Goal: Communication & Community: Ask a question

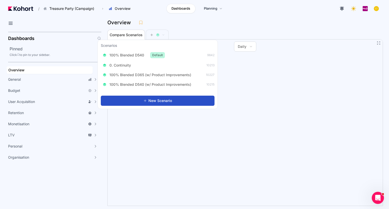
click at [153, 79] on div "100% Blended D540 Default 9842 0. Continuity 10213 100% Blended D365 (w/ Produc…" at bounding box center [158, 70] width 114 height 38
click at [157, 77] on span "100% Blended D365 (w/ Product Improvements)" at bounding box center [151, 74] width 82 height 5
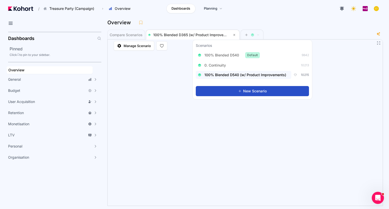
click at [244, 76] on span "100% Blended D540 (w/ Product Improvements)" at bounding box center [246, 74] width 82 height 5
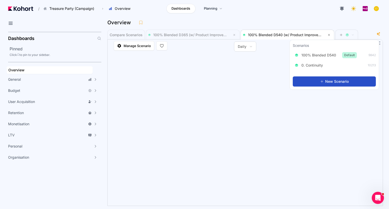
click at [259, 21] on div "Overview" at bounding box center [243, 23] width 272 height 8
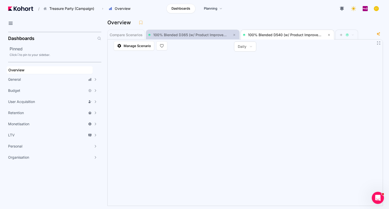
click at [197, 32] on span "100% Blended D365 (w/ Product Improvements)" at bounding box center [192, 35] width 89 height 6
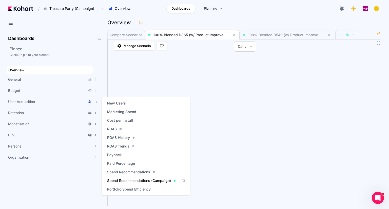
click at [144, 183] on span "Spend Recommendations (Campaign)" at bounding box center [139, 180] width 64 height 5
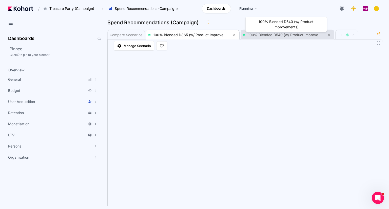
click at [275, 35] on span "100% Blended D540 (w/ Product Improvements)" at bounding box center [289, 35] width 82 height 4
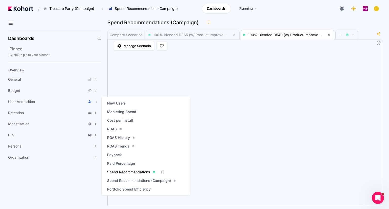
click at [137, 173] on span "Spend Recommendations" at bounding box center [128, 172] width 43 height 5
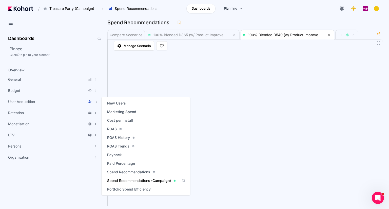
click at [147, 181] on span "Spend Recommendations (Campaign)" at bounding box center [139, 180] width 64 height 5
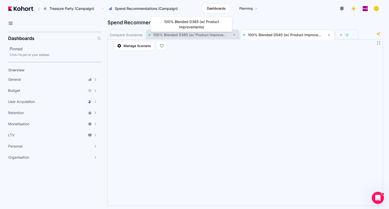
click at [195, 35] on span "100% Blended D365 (w/ Product Improvements)" at bounding box center [194, 35] width 82 height 4
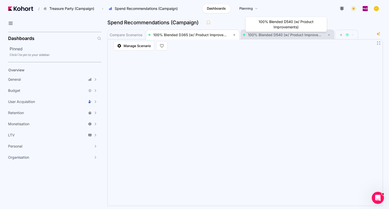
click at [264, 36] on span "100% Blended D540 (w/ Product Improvements)" at bounding box center [289, 35] width 82 height 4
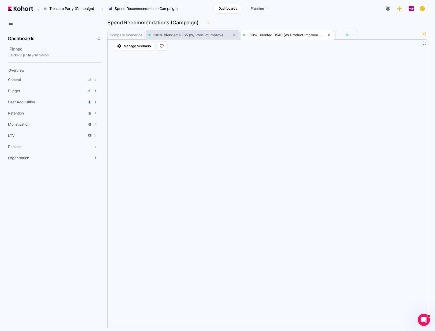
click at [186, 38] on span "100% Blended D365 (w/ Product Improvements)" at bounding box center [192, 35] width 89 height 6
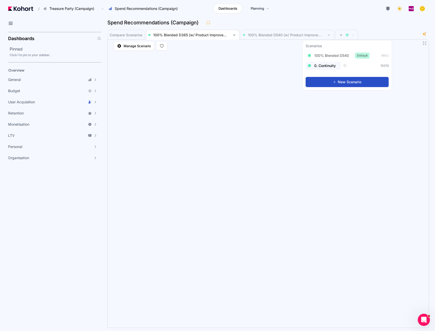
click at [334, 65] on span "0. Continuity" at bounding box center [326, 65] width 22 height 5
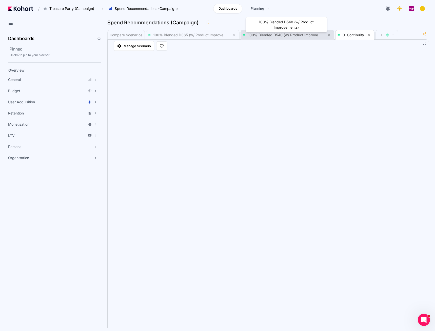
click at [269, 34] on span "100% Blended D540 (w/ Product Improvements)" at bounding box center [289, 35] width 82 height 4
click at [346, 34] on span "0. Continuity" at bounding box center [354, 35] width 22 height 4
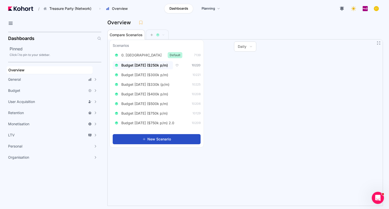
click at [163, 69] on button "Budget Aug 2025 ($250k p/m)" at bounding box center [143, 65] width 60 height 8
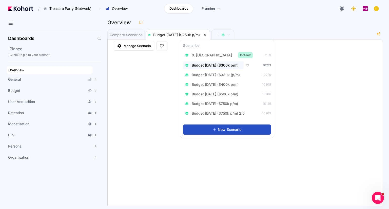
click at [226, 67] on span "Budget Aug 2025 ($300k p/m)" at bounding box center [215, 65] width 47 height 5
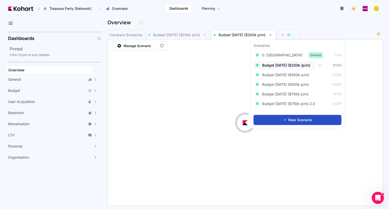
click at [300, 66] on span "Budget Aug 2025 ($330k (p/m)" at bounding box center [286, 65] width 48 height 5
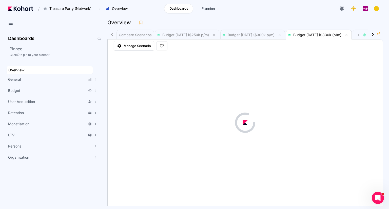
click at [247, 17] on header "/ Treasure Party (Network) Go to products list Charm King Treasure Party (Campa…" at bounding box center [194, 9] width 389 height 19
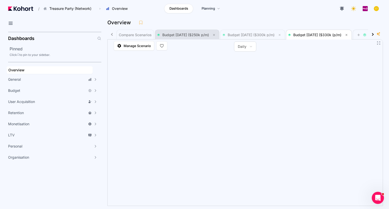
click at [192, 35] on span "Budget Aug 2025 ($250k p/m)" at bounding box center [185, 35] width 47 height 4
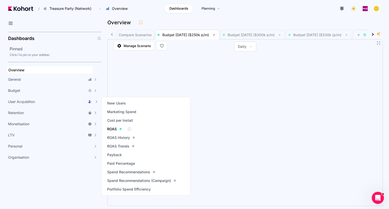
click at [118, 131] on div "ROAS" at bounding box center [114, 129] width 15 height 5
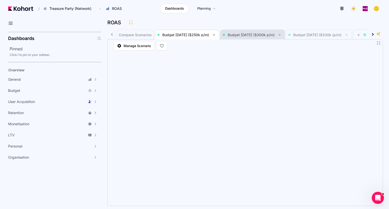
click at [256, 38] on span "Budget Aug 2025 ($300k p/m)" at bounding box center [253, 35] width 60 height 10
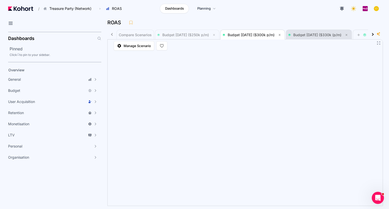
click at [314, 38] on span "Budget Aug 2025 ($330k (p/m)" at bounding box center [318, 35] width 61 height 10
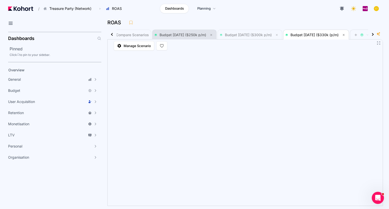
click at [187, 34] on span "Budget Aug 2025 ($250k p/m)" at bounding box center [183, 35] width 47 height 4
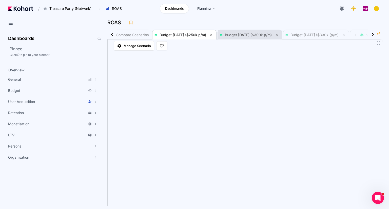
click at [248, 39] on span "Budget Aug 2025 ($300k p/m)" at bounding box center [250, 35] width 60 height 10
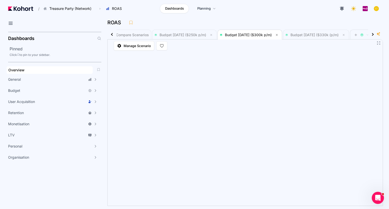
click at [31, 68] on div "Overview" at bounding box center [49, 70] width 83 height 5
click at [249, 44] on button "Daily" at bounding box center [245, 47] width 22 height 10
click at [247, 70] on span "Monthly" at bounding box center [247, 70] width 13 height 5
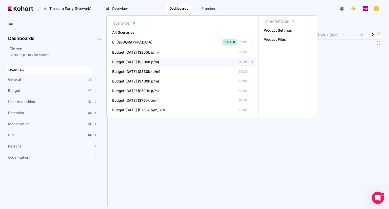
click at [155, 64] on span "Budget Aug 2025 ($300k p/m)" at bounding box center [135, 62] width 47 height 5
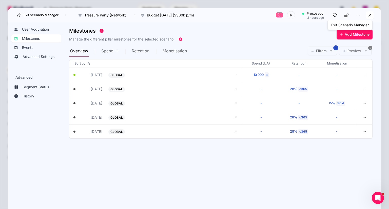
click at [369, 15] on icon at bounding box center [370, 15] width 5 height 5
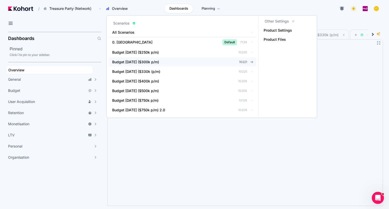
click at [242, 62] on span "10221" at bounding box center [243, 62] width 8 height 4
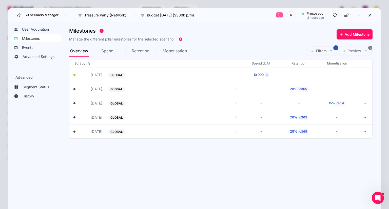
click at [231, 159] on section "Milestones Manage the different pillar milestones for the selected scenario. Ad…" at bounding box center [225, 113] width 312 height 176
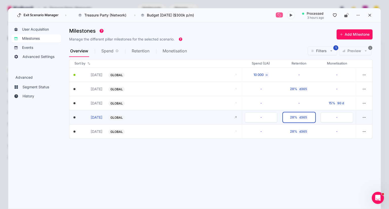
click at [301, 116] on div "d365" at bounding box center [304, 117] width 10 height 5
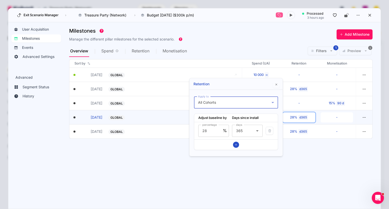
click at [274, 100] on icon at bounding box center [273, 103] width 6 height 6
click at [244, 82] on div at bounding box center [194, 104] width 389 height 209
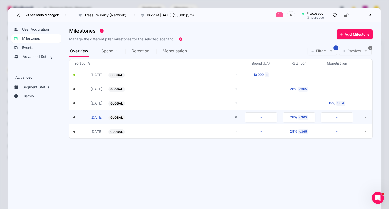
click at [308, 112] on div "- 28% d365 -" at bounding box center [299, 118] width 114 height 14
click at [308, 115] on div "d365" at bounding box center [304, 117] width 10 height 5
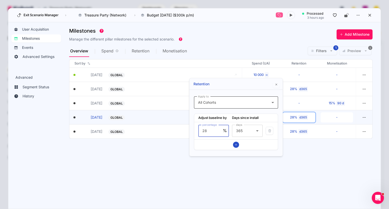
click at [278, 104] on div "Apply to All Cohorts" at bounding box center [236, 103] width 84 height 12
click at [255, 92] on div at bounding box center [194, 104] width 389 height 209
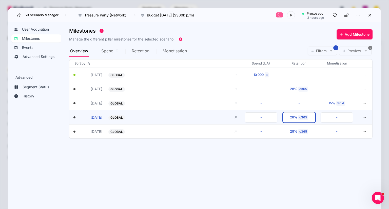
click at [309, 115] on button "28% d365" at bounding box center [299, 118] width 32 height 10
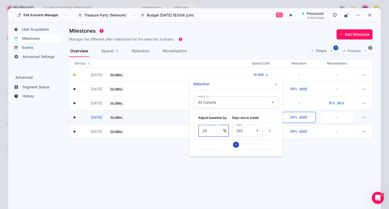
click at [311, 166] on section "Milestones Manage the different pillar milestones for the selected scenario. Ad…" at bounding box center [225, 113] width 312 height 176
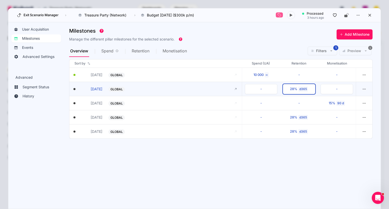
click at [301, 88] on div "d365" at bounding box center [304, 89] width 10 height 5
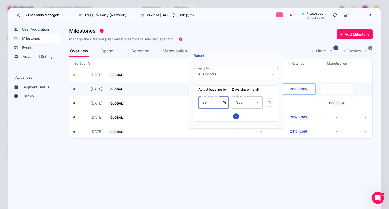
click at [227, 75] on div "All Cohorts" at bounding box center [235, 74] width 74 height 6
click at [244, 160] on div at bounding box center [194, 104] width 389 height 209
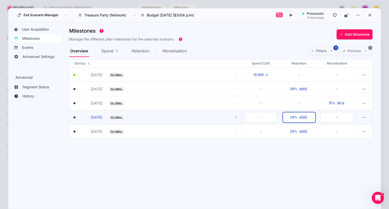
click at [296, 116] on div "28%" at bounding box center [293, 117] width 7 height 5
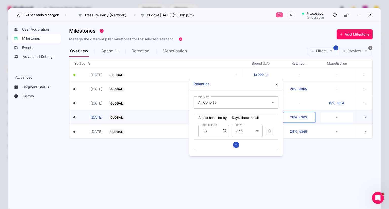
click at [289, 169] on section "Milestones Manage the different pillar milestones for the selected scenario. Ad…" at bounding box center [225, 113] width 312 height 176
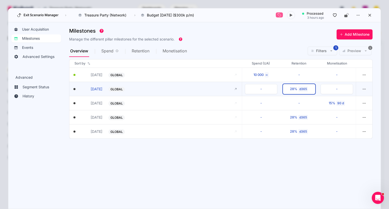
click at [295, 85] on button "28% d365" at bounding box center [299, 89] width 32 height 10
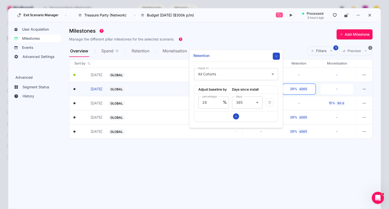
click at [278, 55] on button "button" at bounding box center [276, 56] width 7 height 7
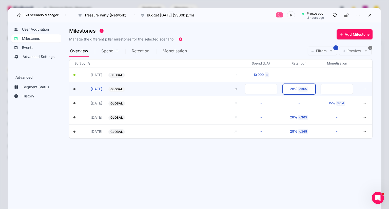
click at [296, 85] on button "28% d365" at bounding box center [299, 89] width 32 height 10
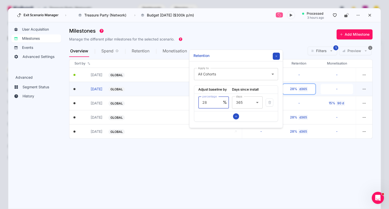
click at [278, 54] on button "button" at bounding box center [276, 56] width 7 height 7
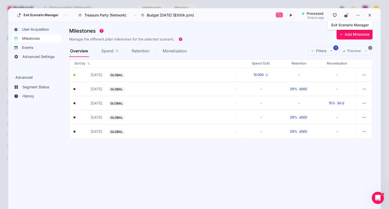
click at [373, 15] on button at bounding box center [370, 15] width 8 height 8
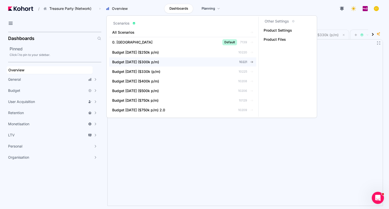
click at [202, 60] on div "Budget Aug 2025 ($300k p/m)" at bounding box center [167, 62] width 111 height 5
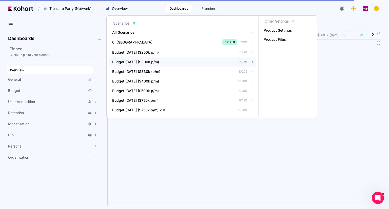
click at [155, 62] on span "Budget Aug 2025 ($300k p/m)" at bounding box center [135, 62] width 47 height 5
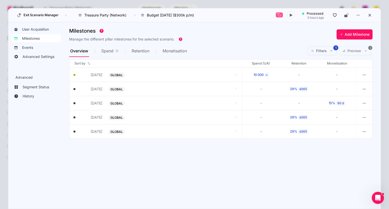
click at [252, 162] on section "Milestones Manage the different pillar milestones for the selected scenario. Ad…" at bounding box center [225, 113] width 312 height 176
click at [368, 15] on icon at bounding box center [370, 15] width 5 height 5
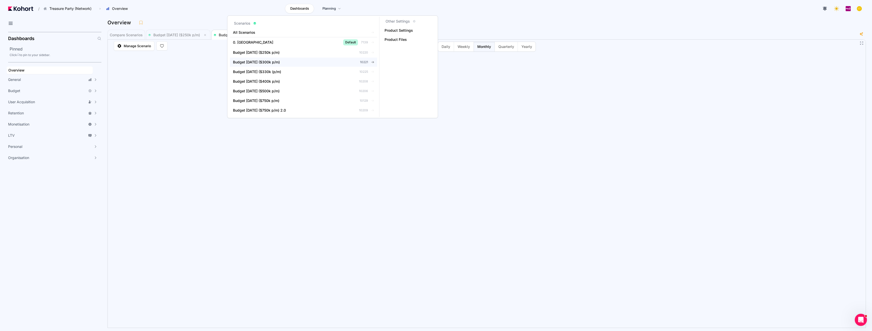
click at [275, 62] on span "Budget Aug 2025 ($300k p/m)" at bounding box center [256, 62] width 47 height 5
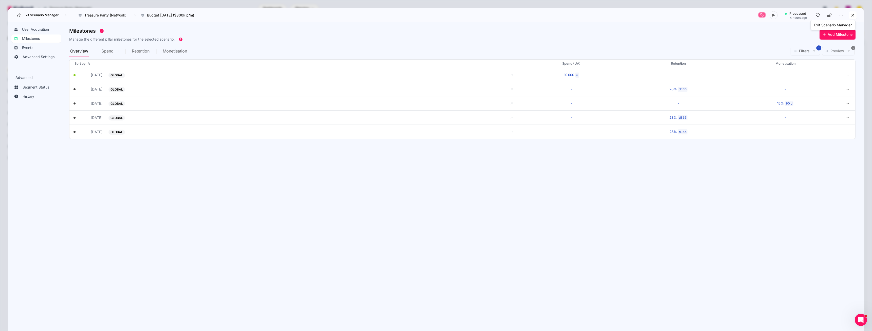
click at [389, 16] on icon at bounding box center [852, 15] width 5 height 5
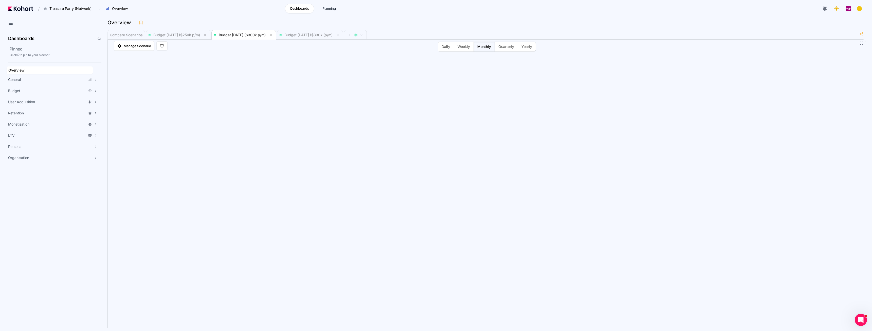
drag, startPoint x: 264, startPoint y: 35, endPoint x: 249, endPoint y: 15, distance: 24.9
click at [249, 15] on header "/ Treasure Party (Network) Go to products list Charm King Treasure Party (Campa…" at bounding box center [436, 9] width 872 height 19
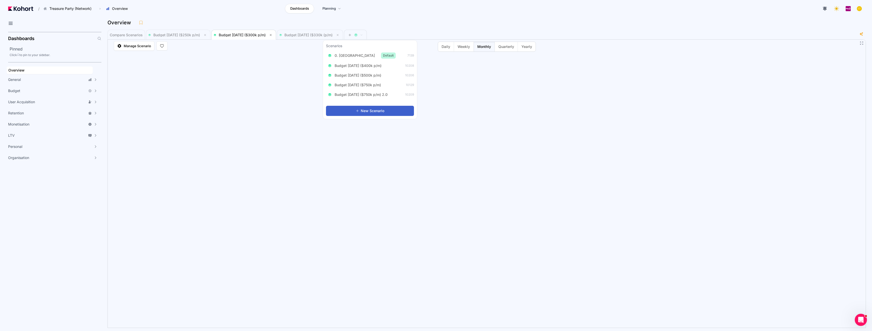
click at [368, 111] on span "New Scenario" at bounding box center [373, 110] width 24 height 5
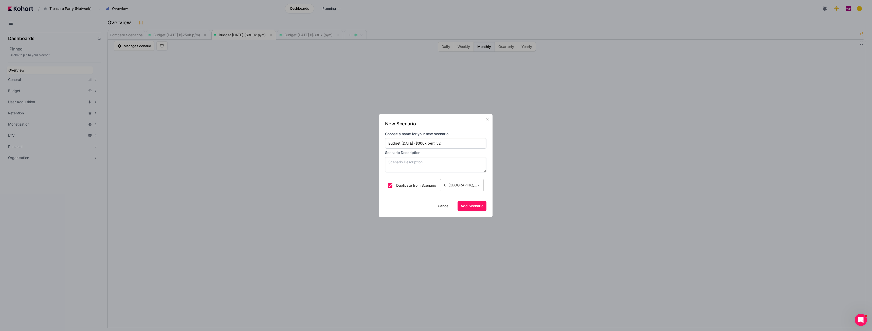
type input "Budget Aug 2025 ($300k p/m) v2"
click at [389, 164] on textarea at bounding box center [435, 165] width 101 height 16
type textarea "$300k p/m w/ Charles revised milestones"
click at [389, 187] on div "0. Baseline" at bounding box center [460, 185] width 33 height 6
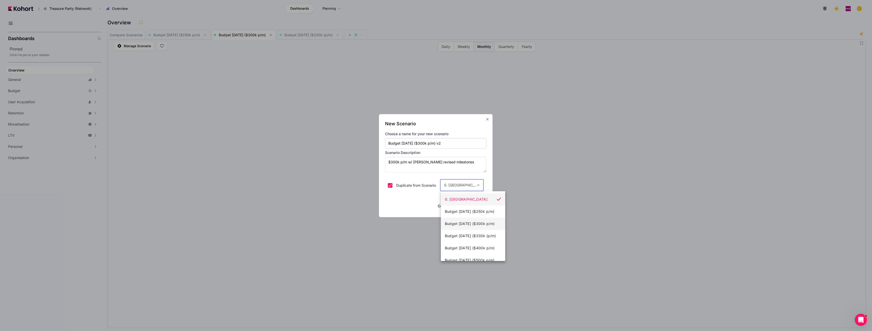
click at [389, 209] on span "Budget Aug 2025 ($300k p/m)" at bounding box center [470, 224] width 50 height 6
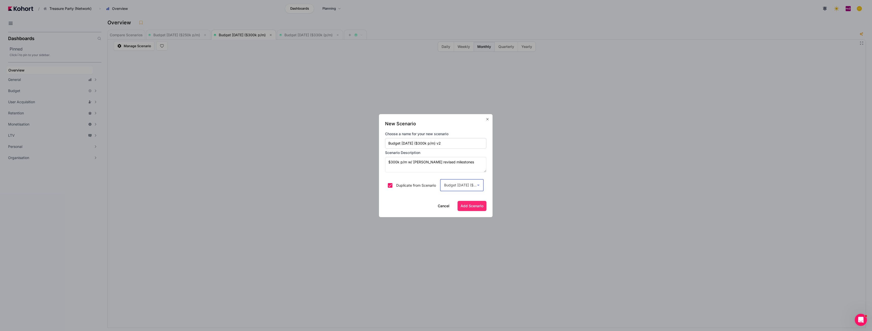
click at [389, 206] on span "Add Scenario" at bounding box center [472, 205] width 23 height 5
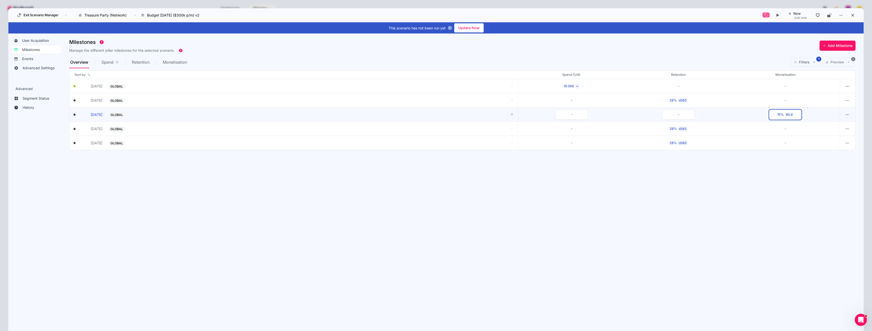
click at [389, 115] on div "90 d" at bounding box center [789, 114] width 9 height 5
click at [389, 118] on icon at bounding box center [759, 119] width 6 height 6
click at [389, 184] on div at bounding box center [436, 165] width 872 height 331
click at [389, 115] on div "90 d" at bounding box center [789, 114] width 9 height 5
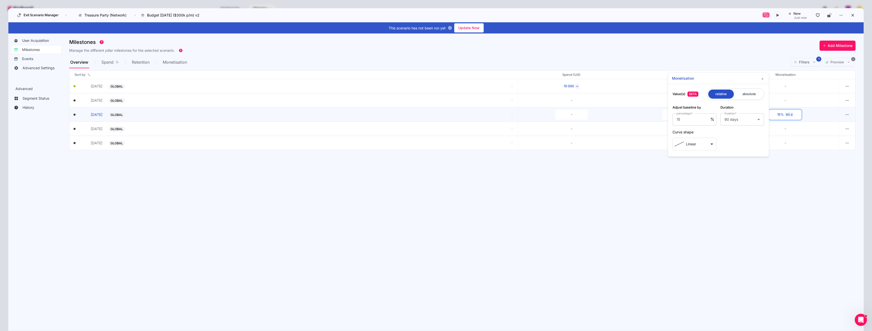
click at [389, 170] on section "Milestones Manage the different pillar milestones for the selected scenario. Ad…" at bounding box center [466, 180] width 794 height 286
click at [389, 116] on div "90 d" at bounding box center [789, 114] width 9 height 5
click at [389, 143] on mat-icon "arrow_drop_down" at bounding box center [712, 144] width 6 height 6
click at [389, 173] on div at bounding box center [436, 165] width 872 height 331
click at [118, 115] on span "GLOBAL" at bounding box center [117, 115] width 12 height 4
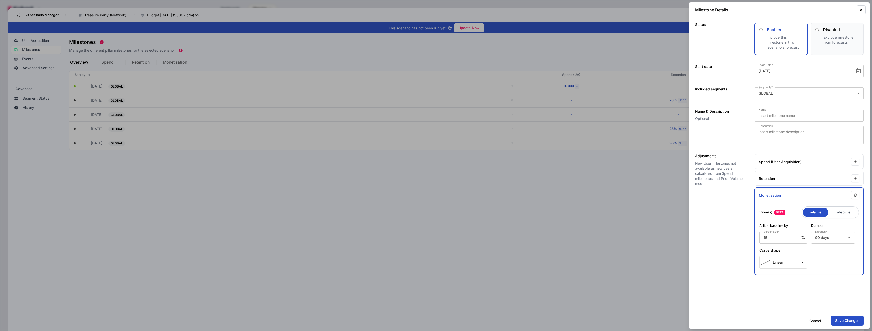
click at [389, 9] on icon "button" at bounding box center [861, 10] width 5 height 5
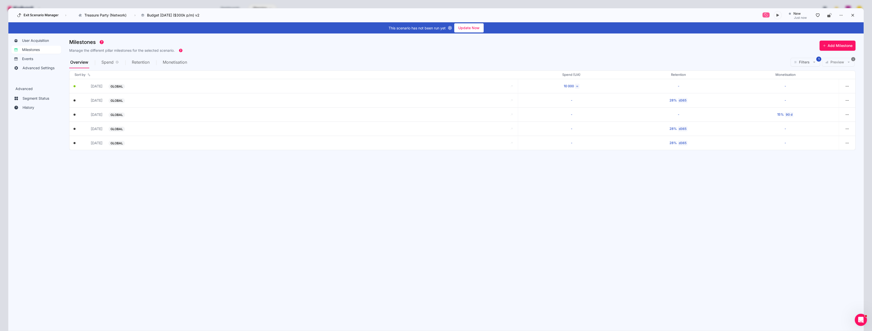
scroll to position [0, 0]
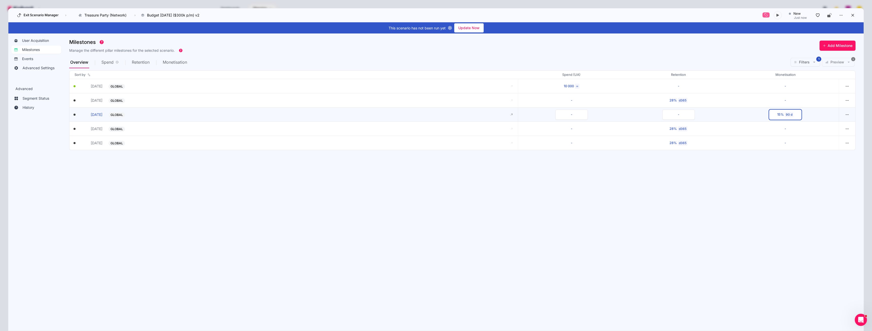
click at [389, 114] on div "15%" at bounding box center [780, 114] width 7 height 5
click at [389, 209] on section "Milestones Manage the different pillar milestones for the selected scenario. Ad…" at bounding box center [466, 180] width 794 height 286
click at [389, 128] on div "d365" at bounding box center [683, 128] width 10 height 5
click at [389, 144] on icon at bounding box center [636, 142] width 6 height 6
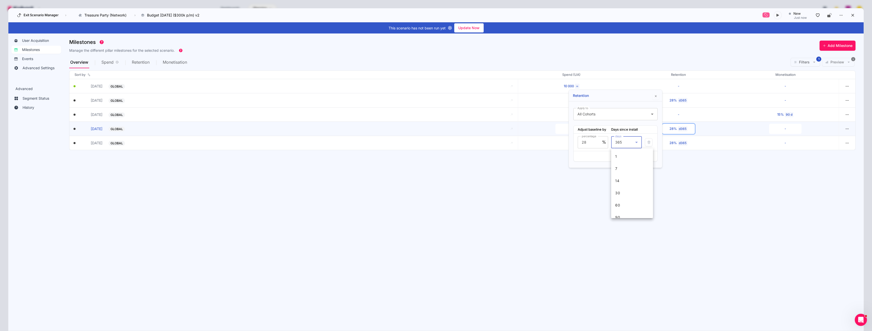
scroll to position [42, 0]
click at [389, 156] on div at bounding box center [436, 165] width 872 height 331
click at [389, 124] on button "28% d365" at bounding box center [678, 129] width 32 height 10
click at [389, 157] on icon "button" at bounding box center [615, 156] width 3 height 3
click at [389, 158] on div at bounding box center [625, 159] width 20 height 6
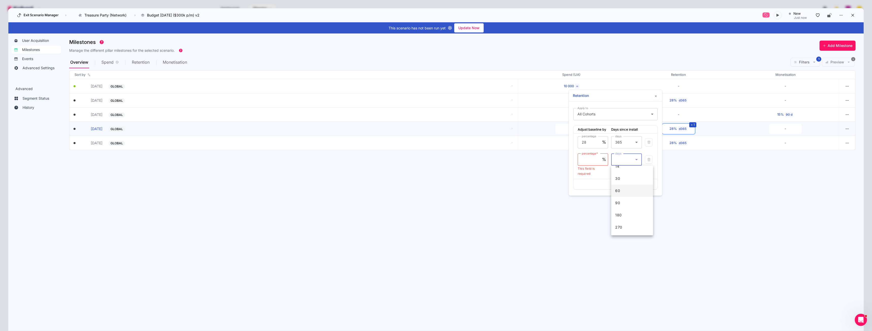
scroll to position [17, 0]
click at [389, 95] on div at bounding box center [436, 165] width 872 height 331
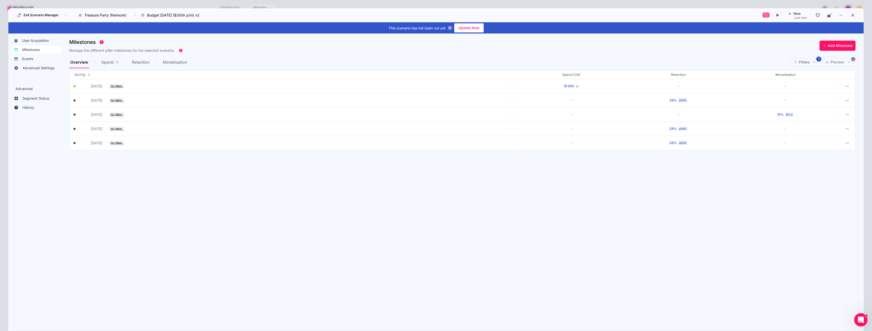
click at [389, 209] on icon "Open Intercom Messenger" at bounding box center [860, 319] width 8 height 8
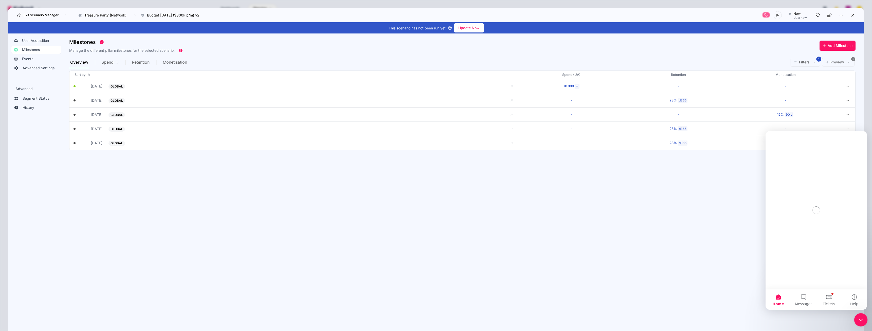
scroll to position [0, 0]
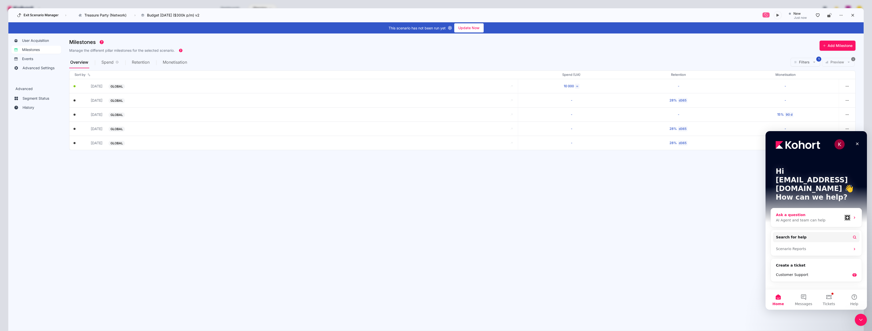
click at [389, 209] on div "Ask a question" at bounding box center [809, 214] width 66 height 5
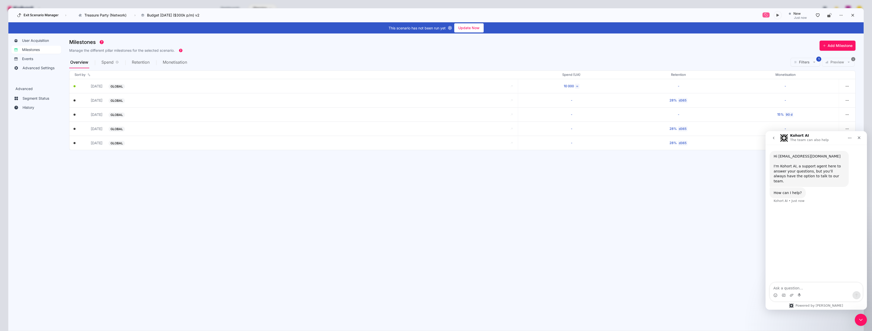
click at [389, 139] on icon "go back" at bounding box center [774, 138] width 4 height 4
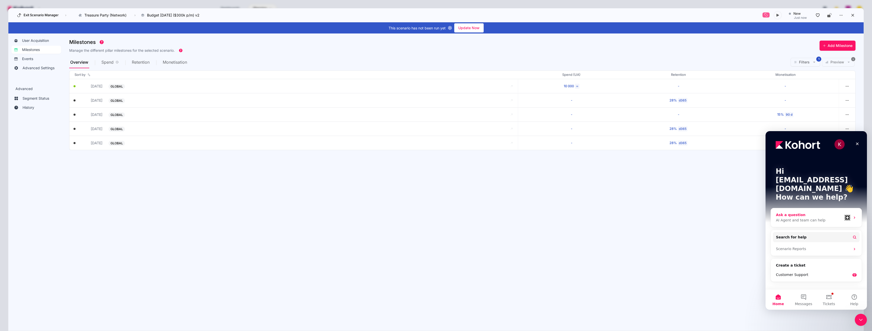
click at [389, 209] on div "Ask a question" at bounding box center [809, 214] width 66 height 5
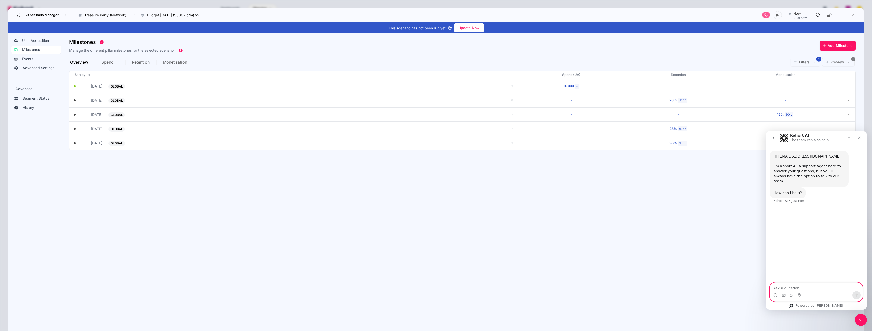
click at [389, 209] on textarea "Ask a question…" at bounding box center [816, 286] width 93 height 9
paste textarea "an you explain how the monetisation milestone works? i.e., 15% increase over 90…"
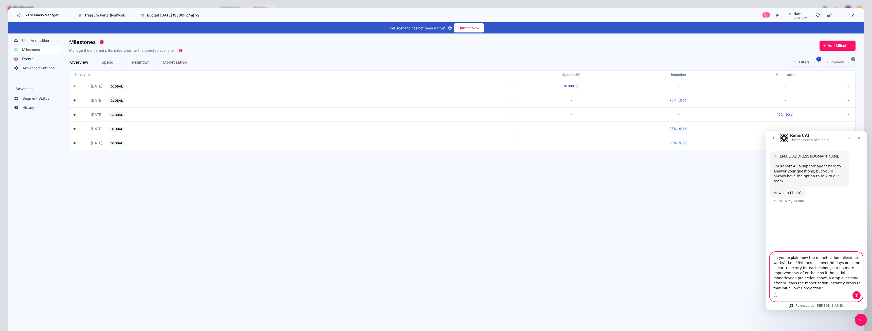
scroll to position [4, 0]
click at [389, 209] on textarea "an you explain how the monetisation milestone works? i.e., 15% increase over 90…" at bounding box center [816, 271] width 93 height 39
type textarea "can you explain how the monetisation milestone works? i.e., 15% increase over 9…"
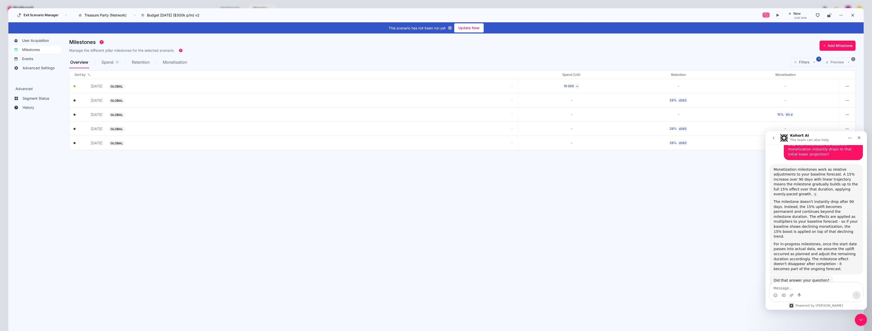
scroll to position [99, 0]
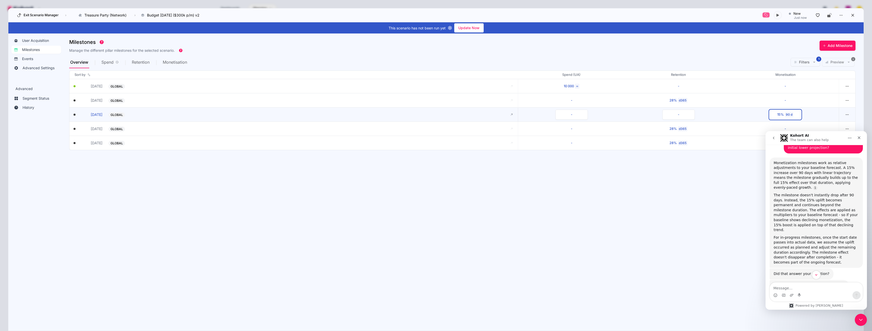
click at [389, 115] on div "90 d" at bounding box center [789, 114] width 9 height 5
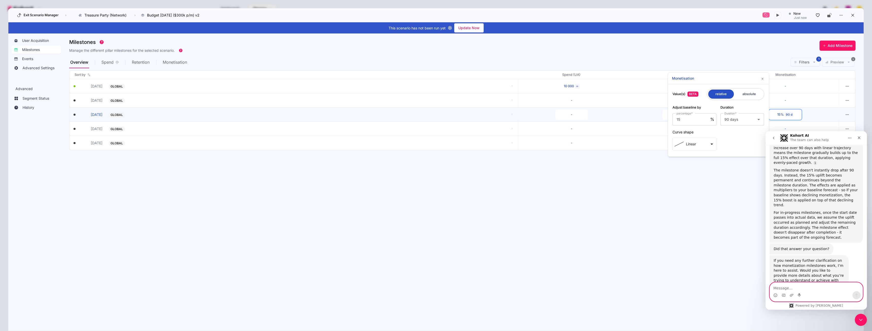
click at [389, 209] on textarea "Message…" at bounding box center [816, 286] width 93 height 9
type textarea "what happens if the in progress milestone doesn't hit the milestone"
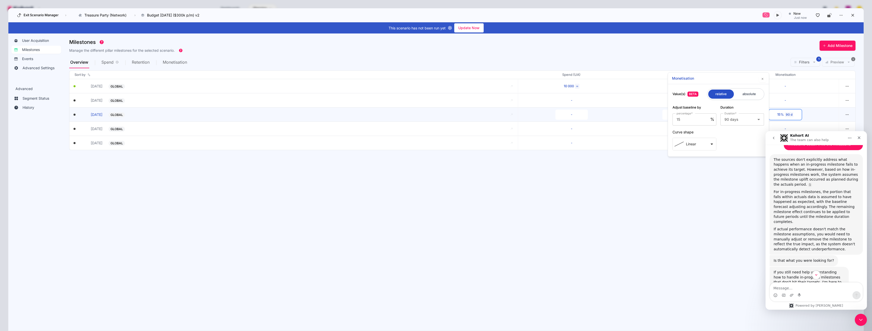
scroll to position [290, 0]
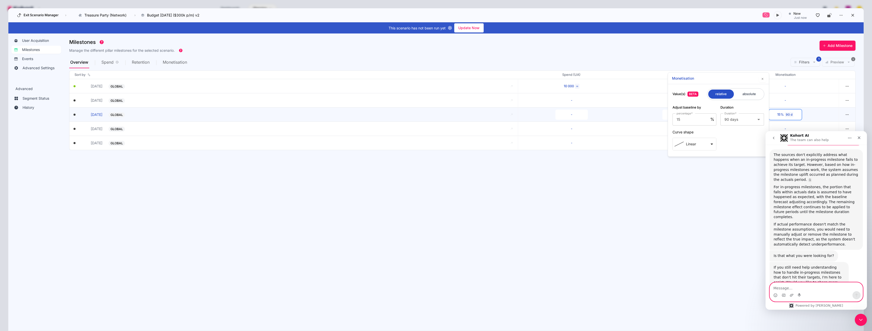
click at [389, 209] on textarea "Message…" at bounding box center [816, 286] width 93 height 9
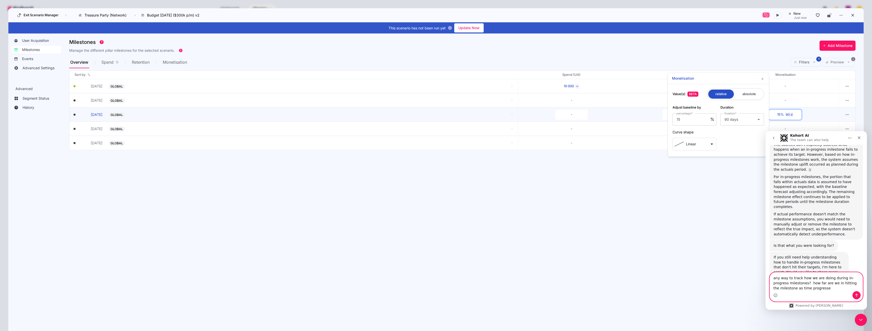
type textarea "any way to track how we are doing during in-progress milestones? how far are we…"
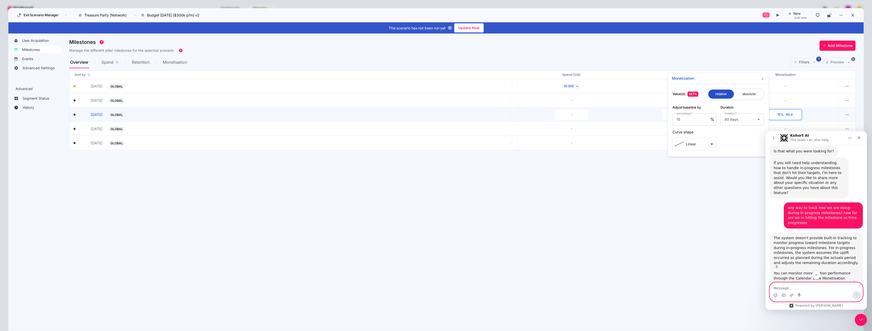
scroll to position [420, 0]
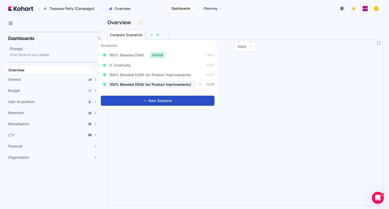
click at [160, 85] on span "100% Blended D540 (w/ Product Improvements)" at bounding box center [151, 84] width 82 height 5
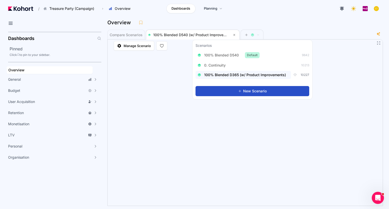
click at [247, 75] on span "100% Blended D365 (w/ Product Improvements)" at bounding box center [245, 74] width 82 height 5
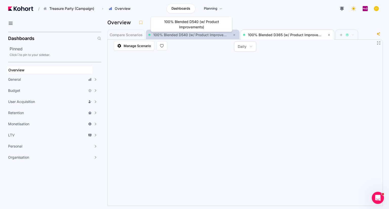
click at [192, 35] on span "100% Blended D540 (w/ Product Improvements)" at bounding box center [194, 35] width 82 height 4
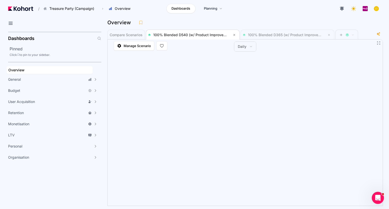
click at [250, 46] on icon at bounding box center [251, 46] width 3 height 3
click at [246, 67] on button "Monthly" at bounding box center [247, 70] width 21 height 10
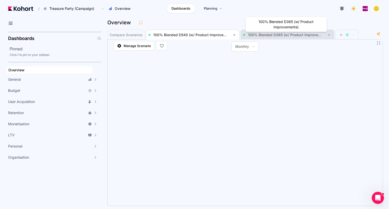
click at [286, 35] on span "100% Blended D365 (w/ Product Improvements)" at bounding box center [289, 35] width 82 height 4
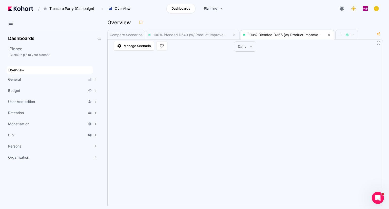
click at [253, 47] on button "Daily" at bounding box center [245, 47] width 22 height 10
click at [249, 69] on span "Monthly" at bounding box center [247, 70] width 13 height 5
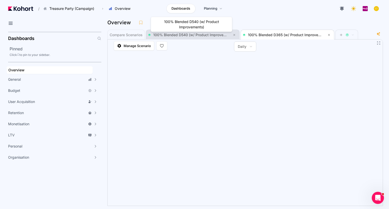
click at [177, 35] on span "100% Blended D540 (w/ Product Improvements)" at bounding box center [194, 35] width 82 height 4
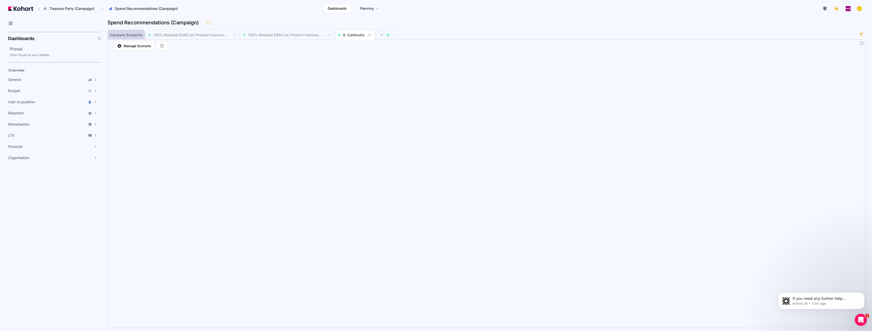
click at [136, 36] on span "Compare Scenarios" at bounding box center [126, 35] width 33 height 4
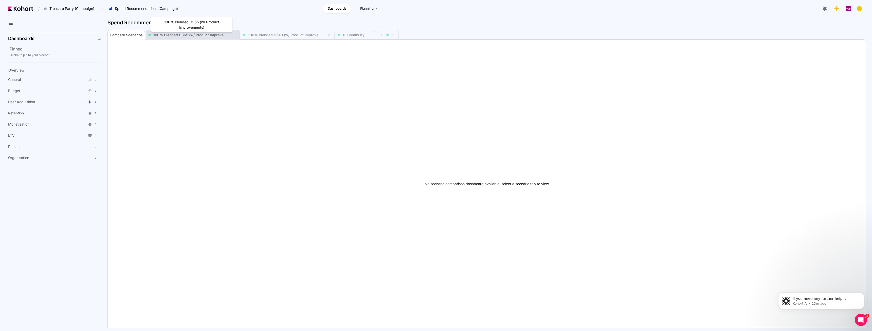
click at [189, 37] on span "100% Blended D365 (w/ Product Improvements)" at bounding box center [194, 35] width 82 height 4
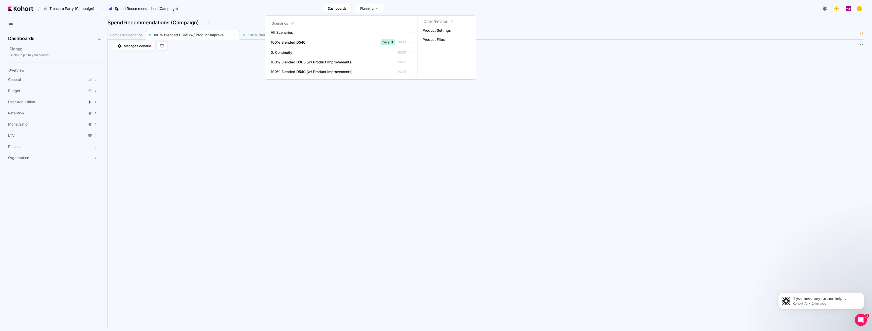
click at [362, 7] on span "Planning" at bounding box center [366, 8] width 13 height 5
